Goal: Navigation & Orientation: Find specific page/section

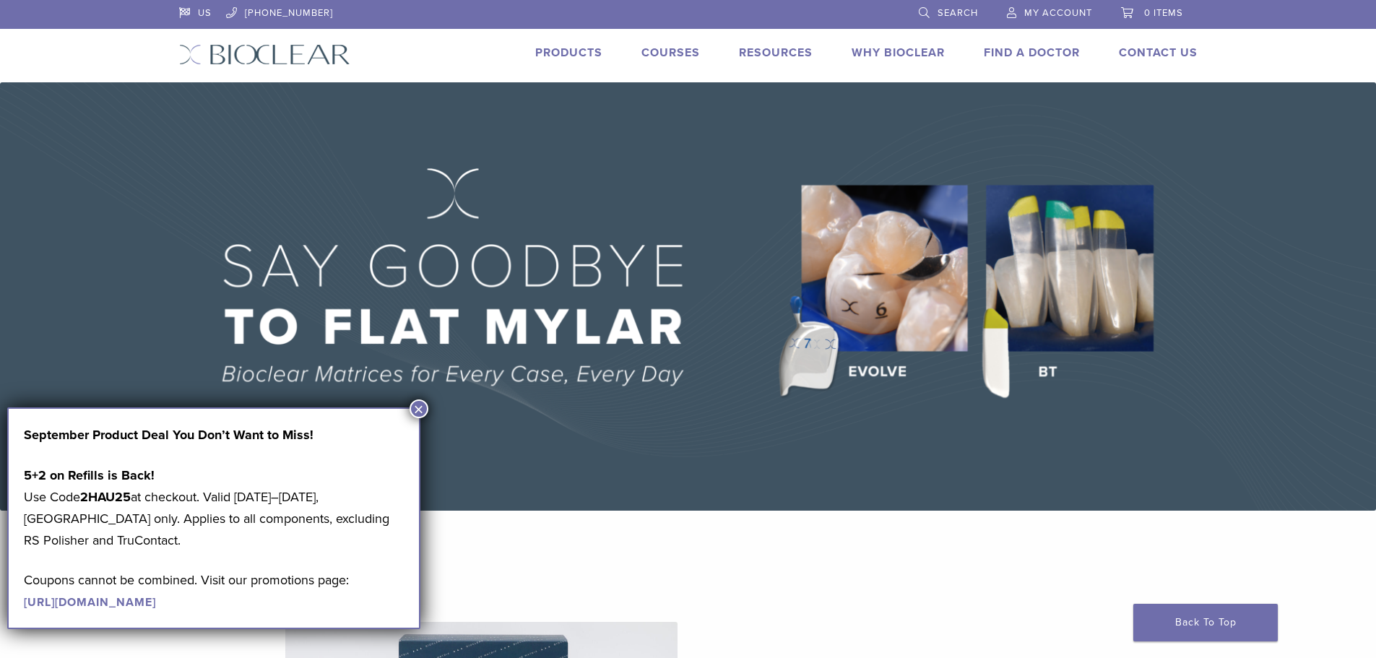
click at [419, 413] on button "×" at bounding box center [419, 409] width 19 height 19
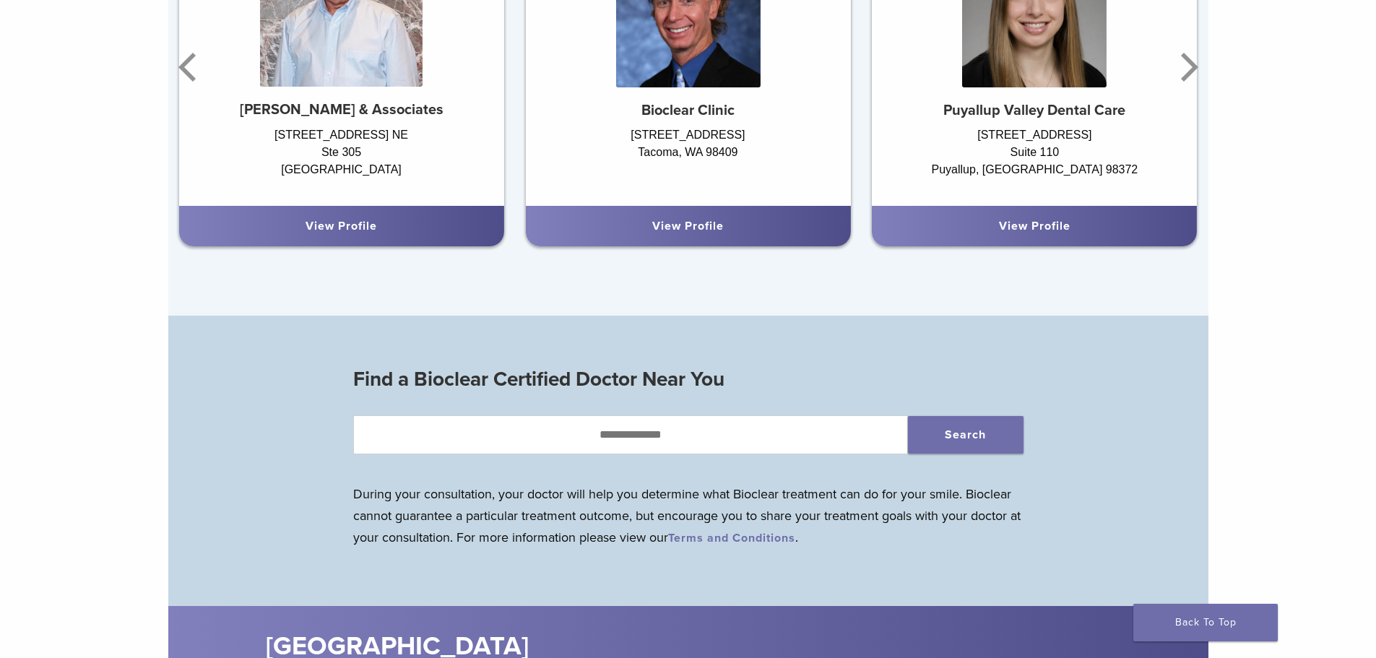
scroll to position [939, 0]
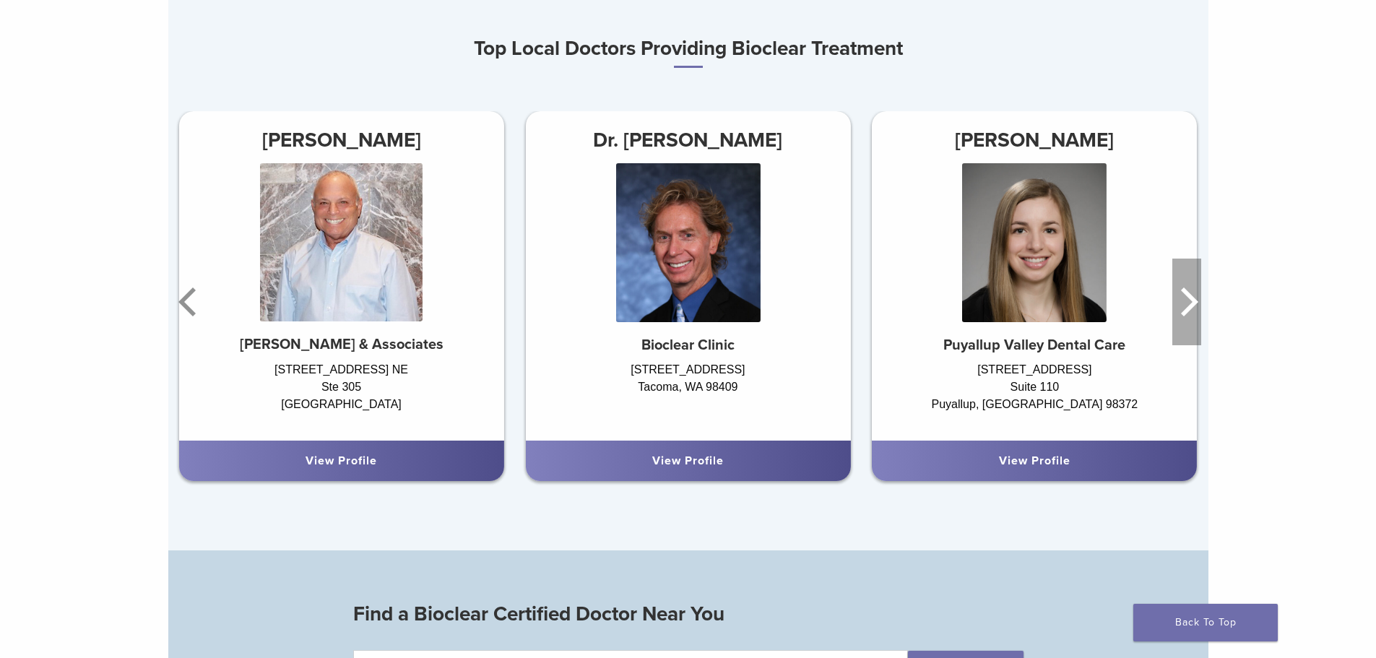
click at [1193, 303] on icon "Next" at bounding box center [1189, 302] width 17 height 29
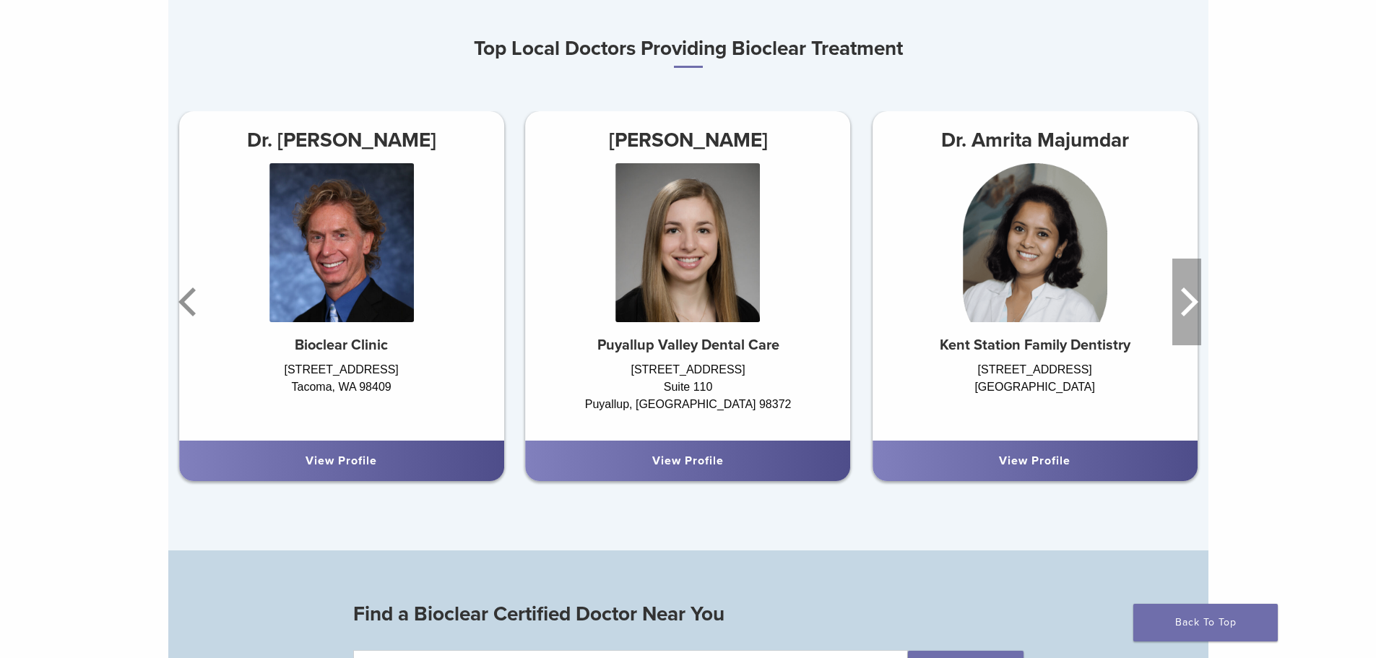
click at [1193, 303] on icon "Next" at bounding box center [1189, 302] width 17 height 29
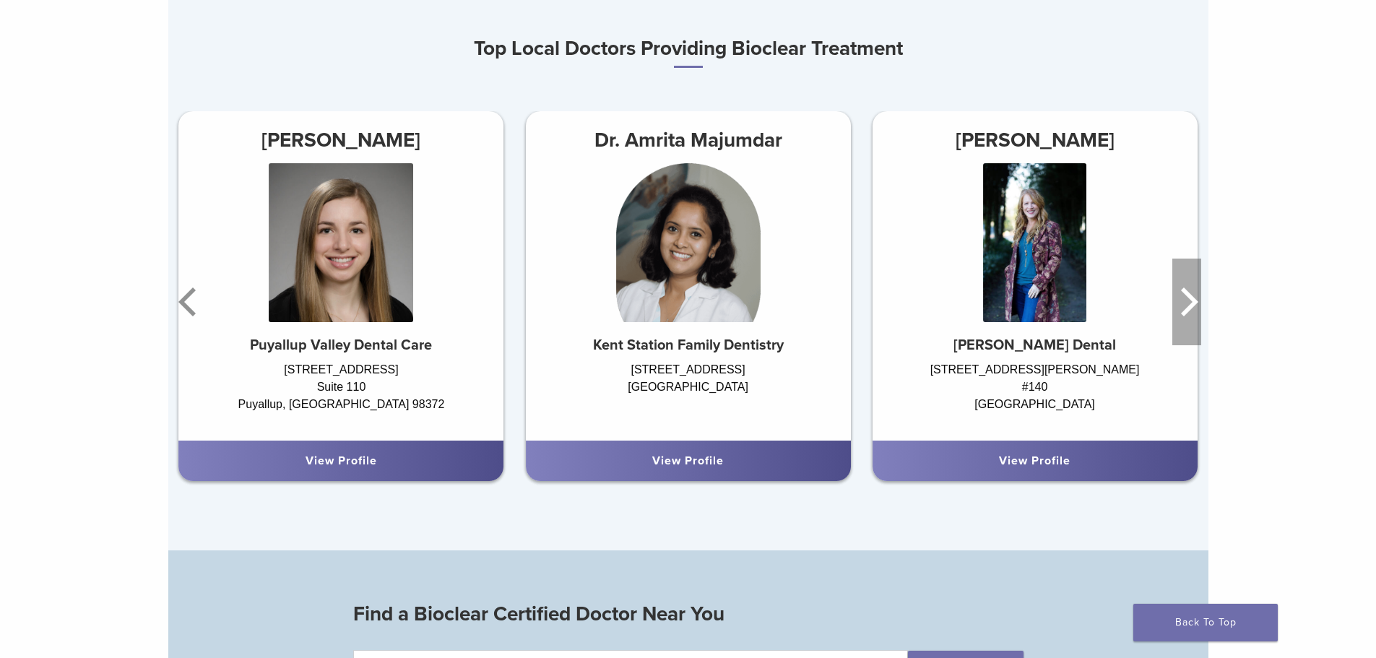
click at [1193, 303] on icon "Next" at bounding box center [1189, 302] width 17 height 29
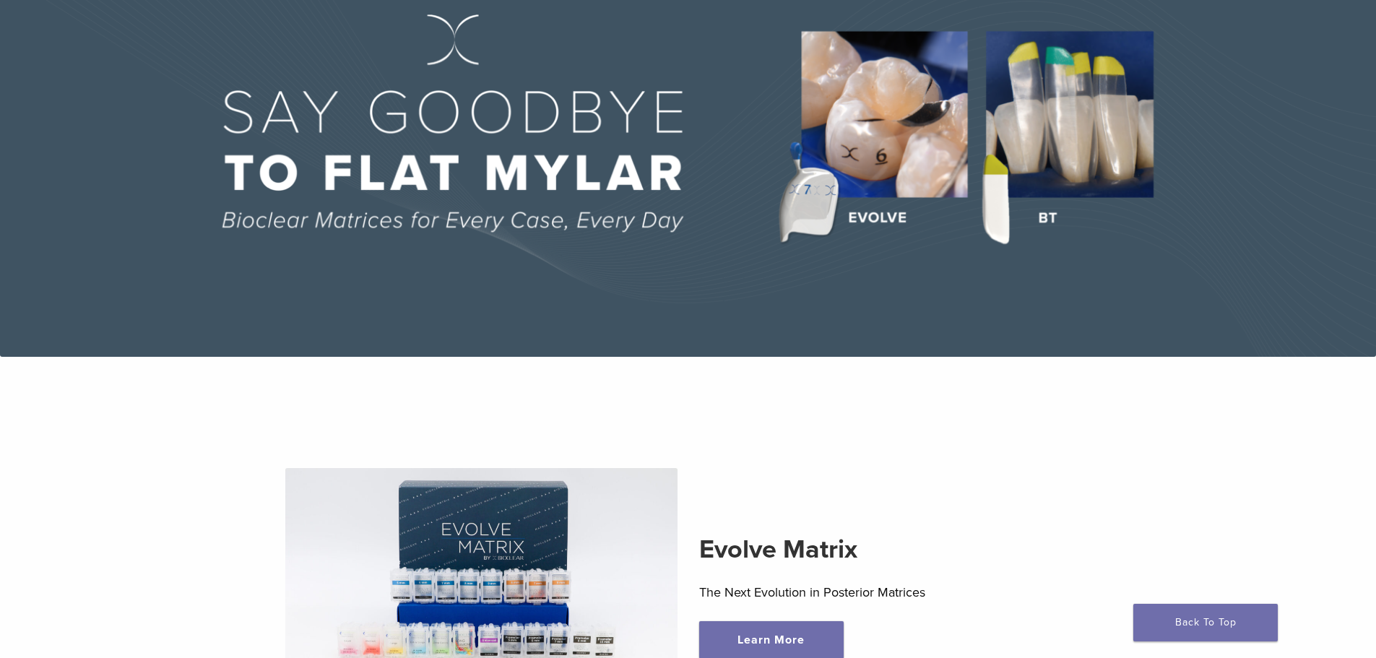
scroll to position [433, 0]
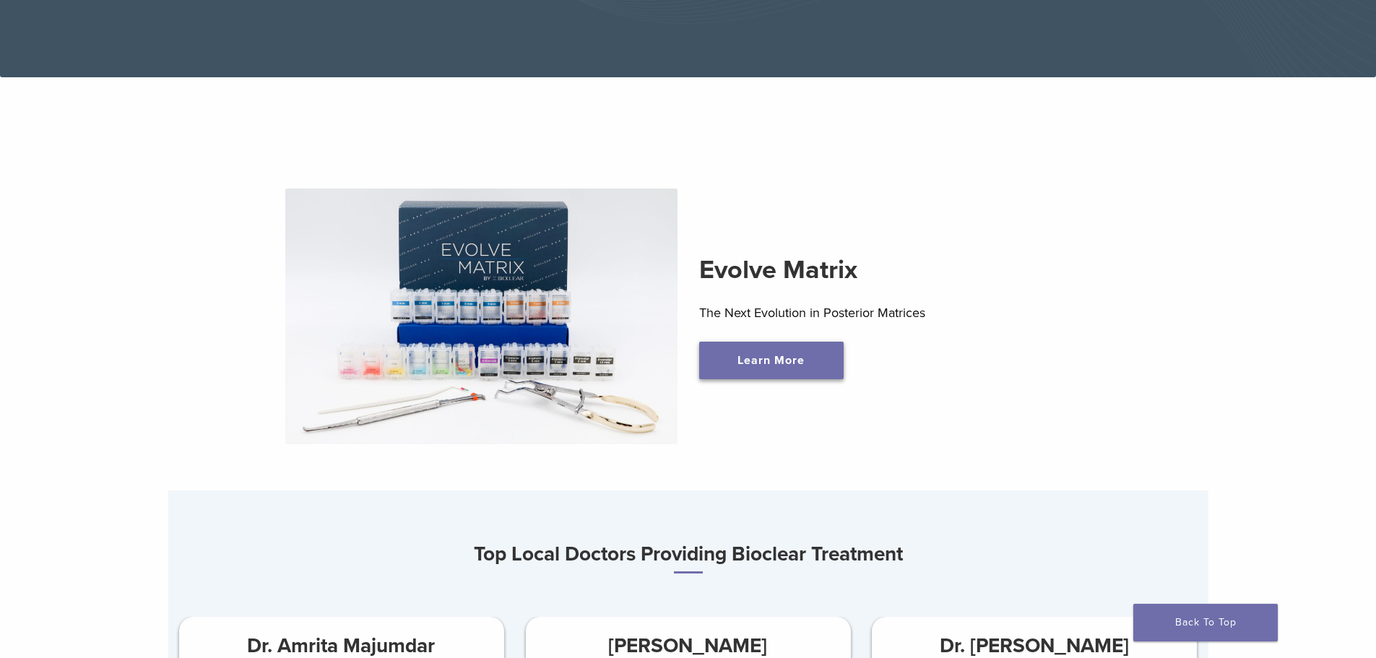
click at [738, 372] on link "Learn More" at bounding box center [771, 361] width 144 height 38
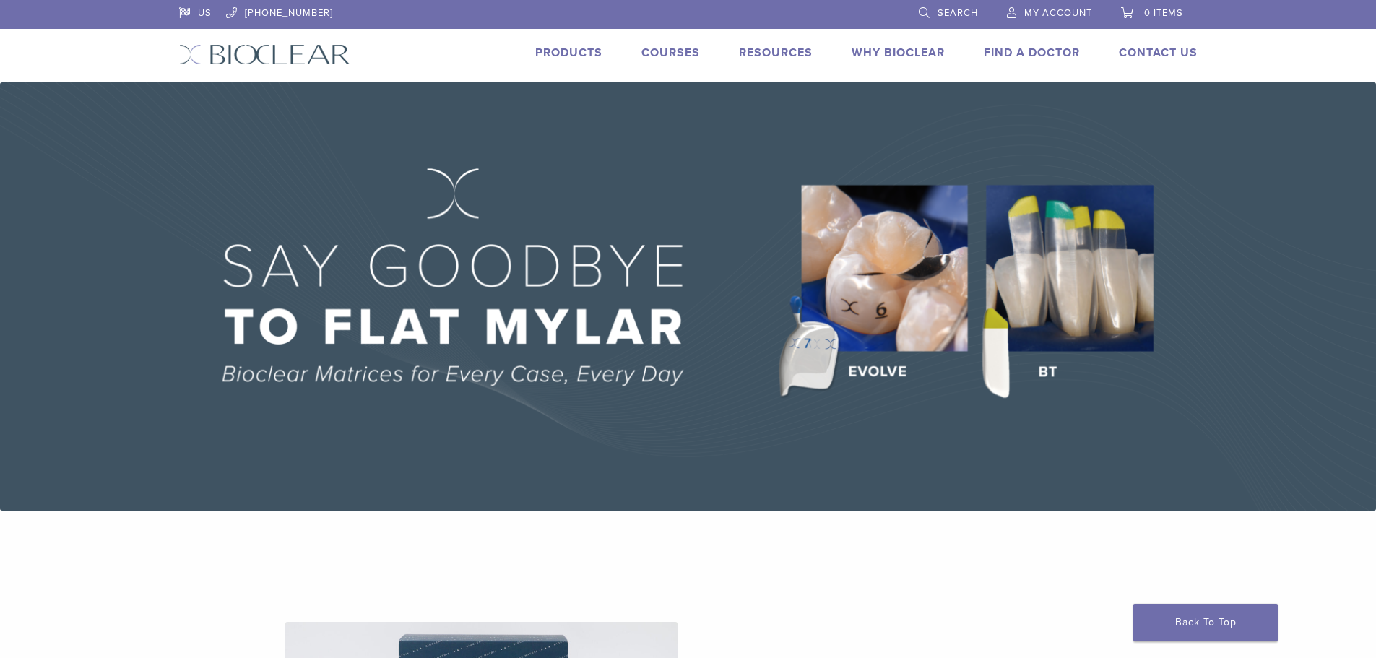
click at [539, 52] on link "Products" at bounding box center [568, 53] width 67 height 14
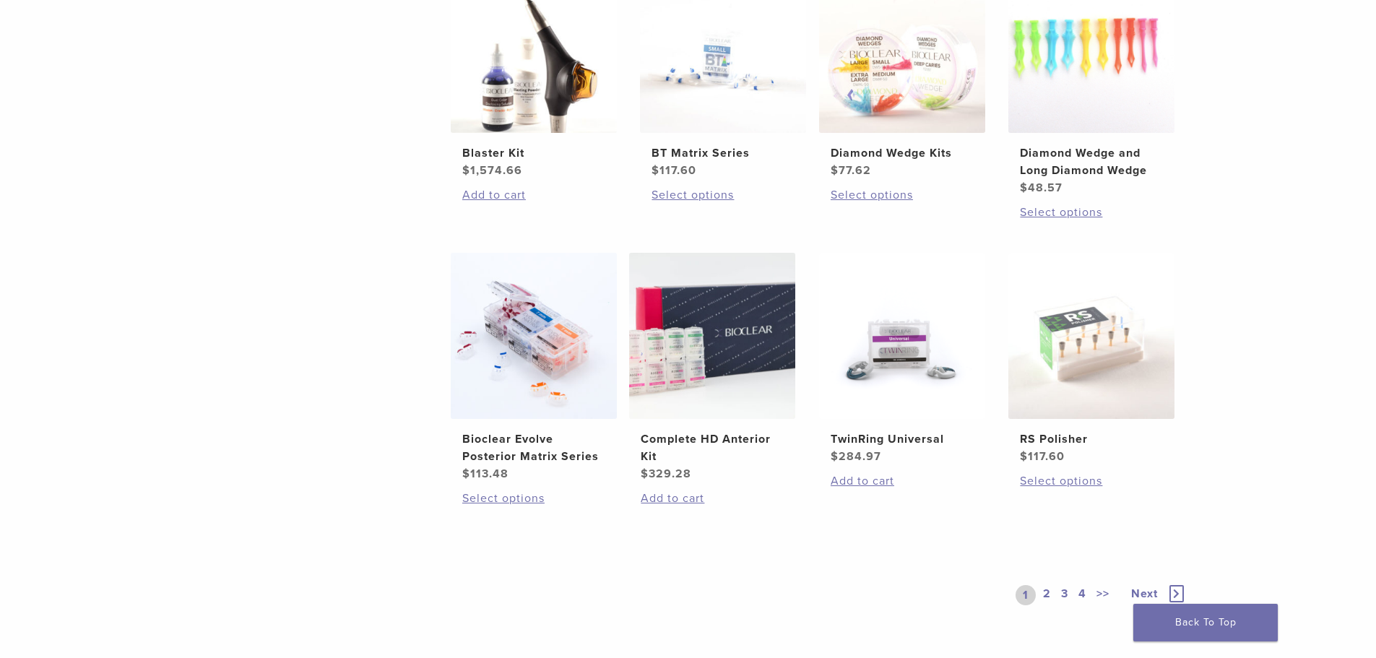
scroll to position [1011, 0]
